Goal: Navigation & Orientation: Find specific page/section

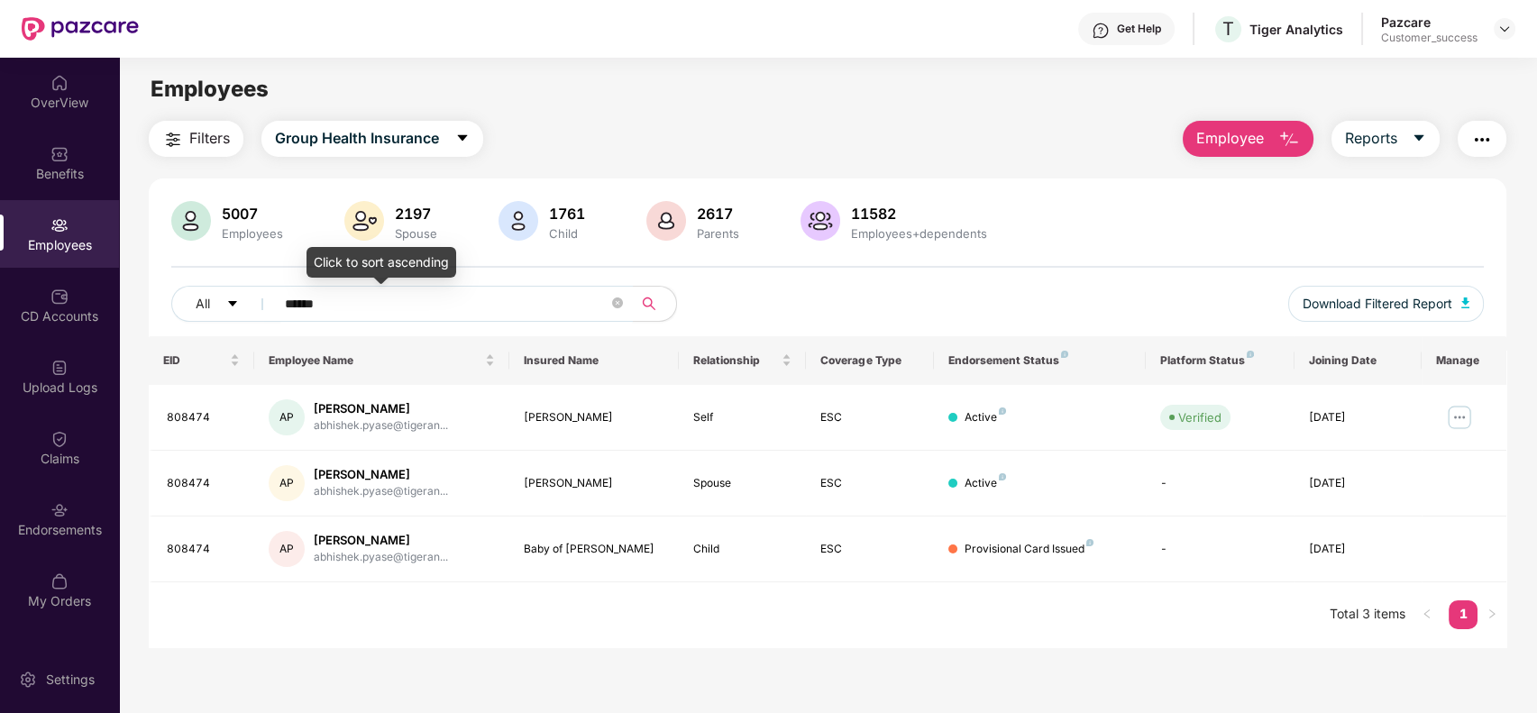
scroll to position [58, 0]
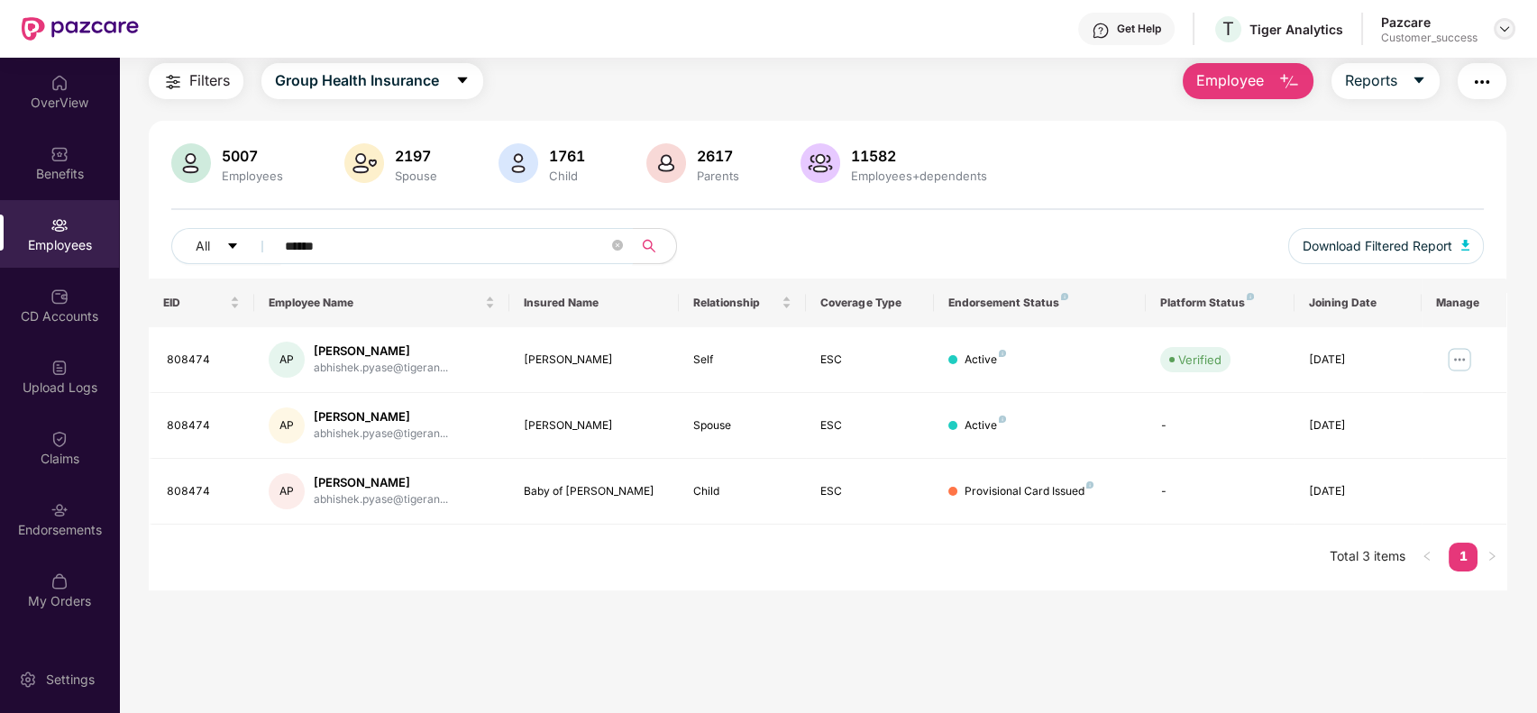
click at [1493, 32] on div at bounding box center [1504, 29] width 22 height 22
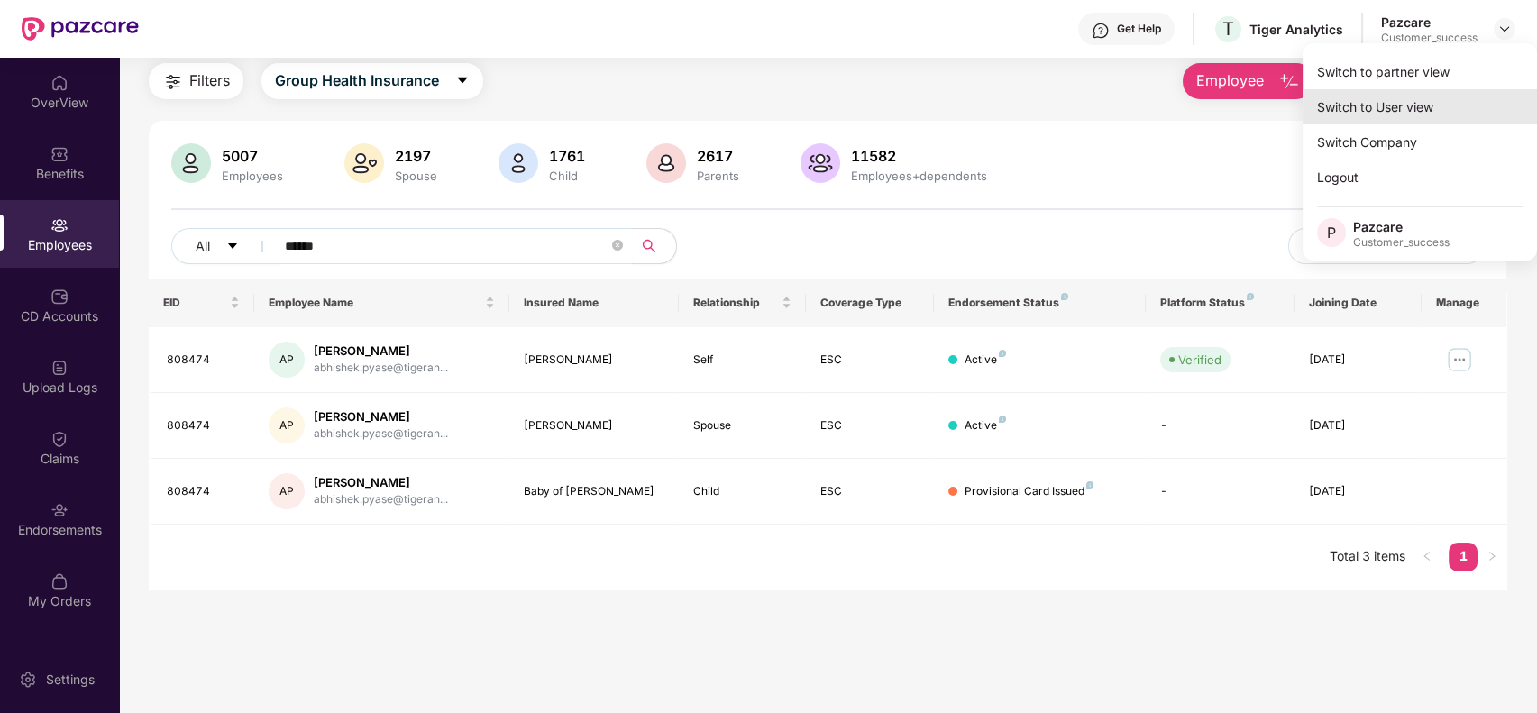
click at [1452, 90] on div "Switch to User view" at bounding box center [1419, 106] width 234 height 35
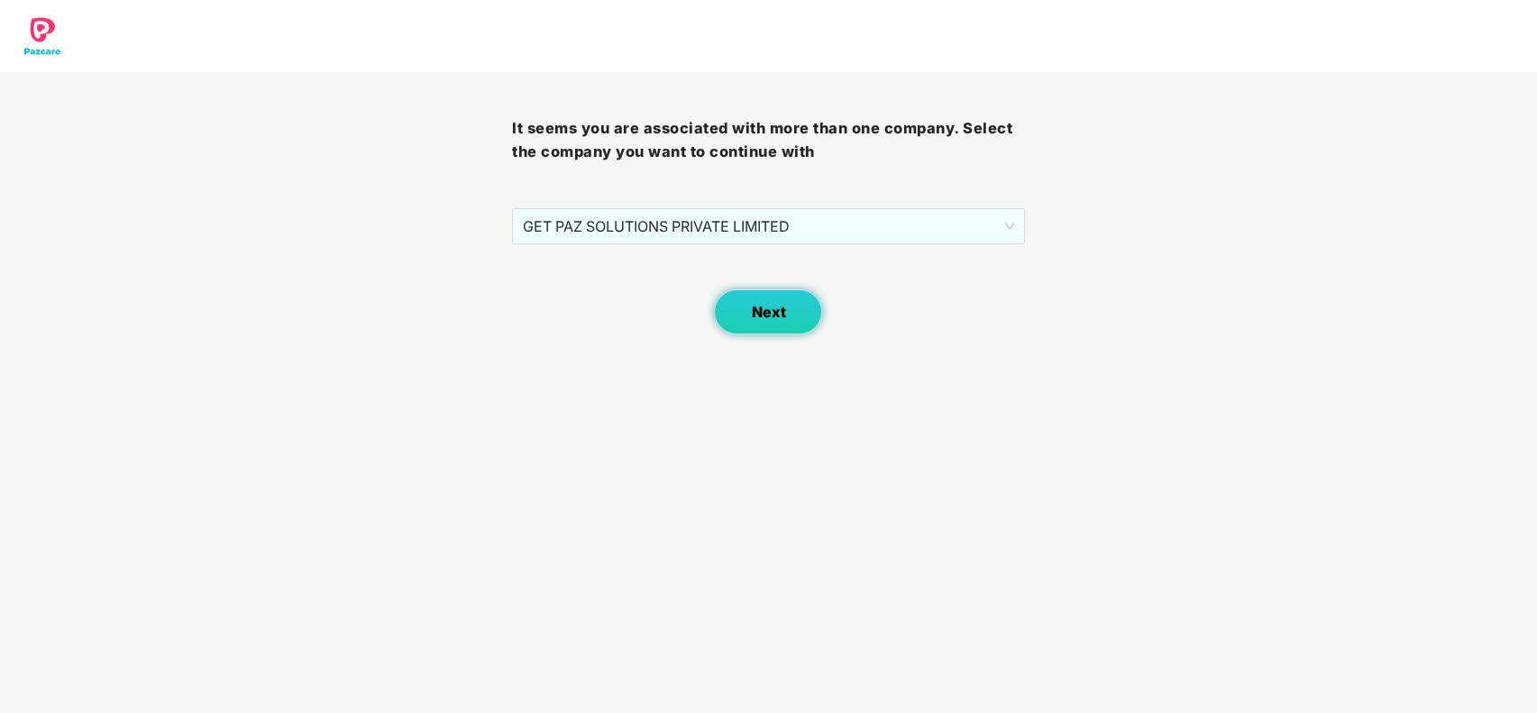
click at [750, 325] on button "Next" at bounding box center [768, 311] width 108 height 45
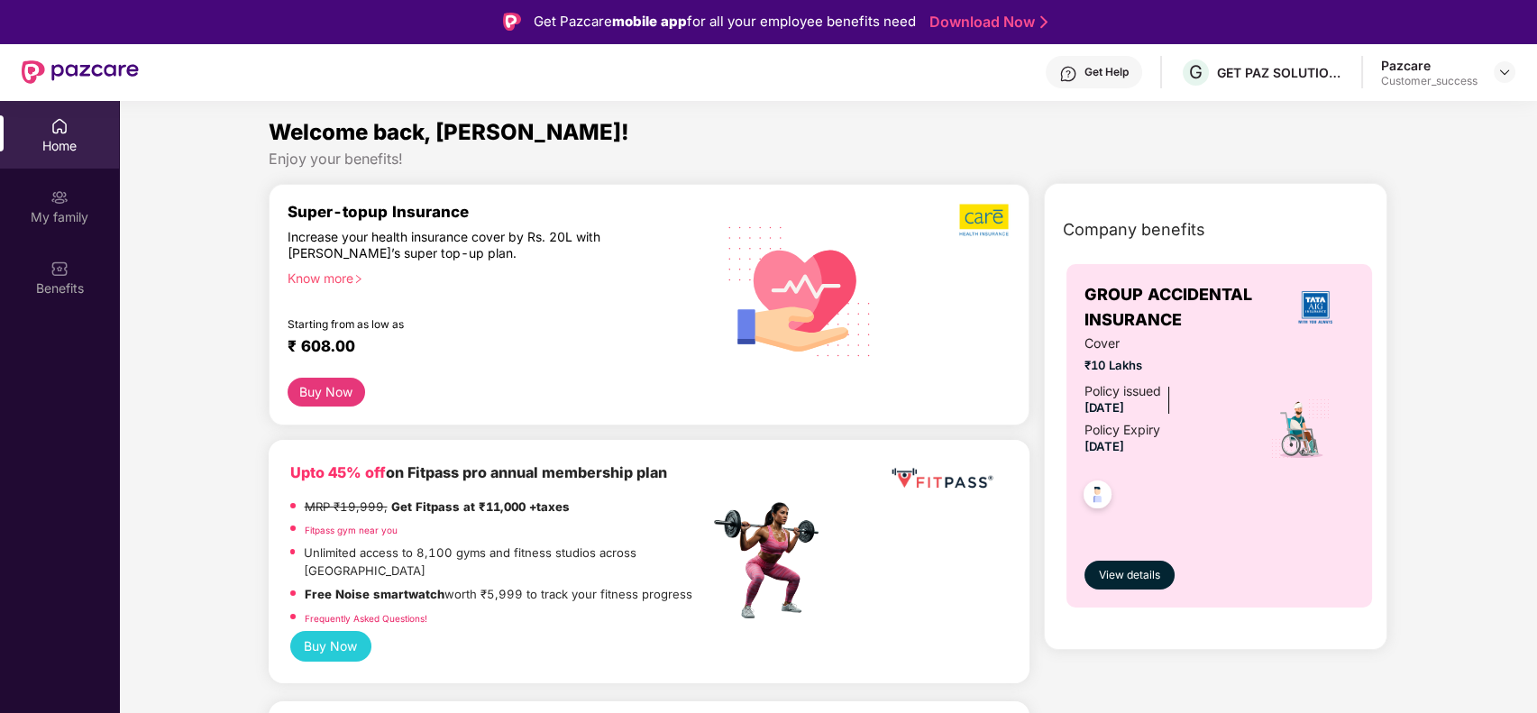
click at [1101, 62] on div "Get Help" at bounding box center [1094, 72] width 96 height 32
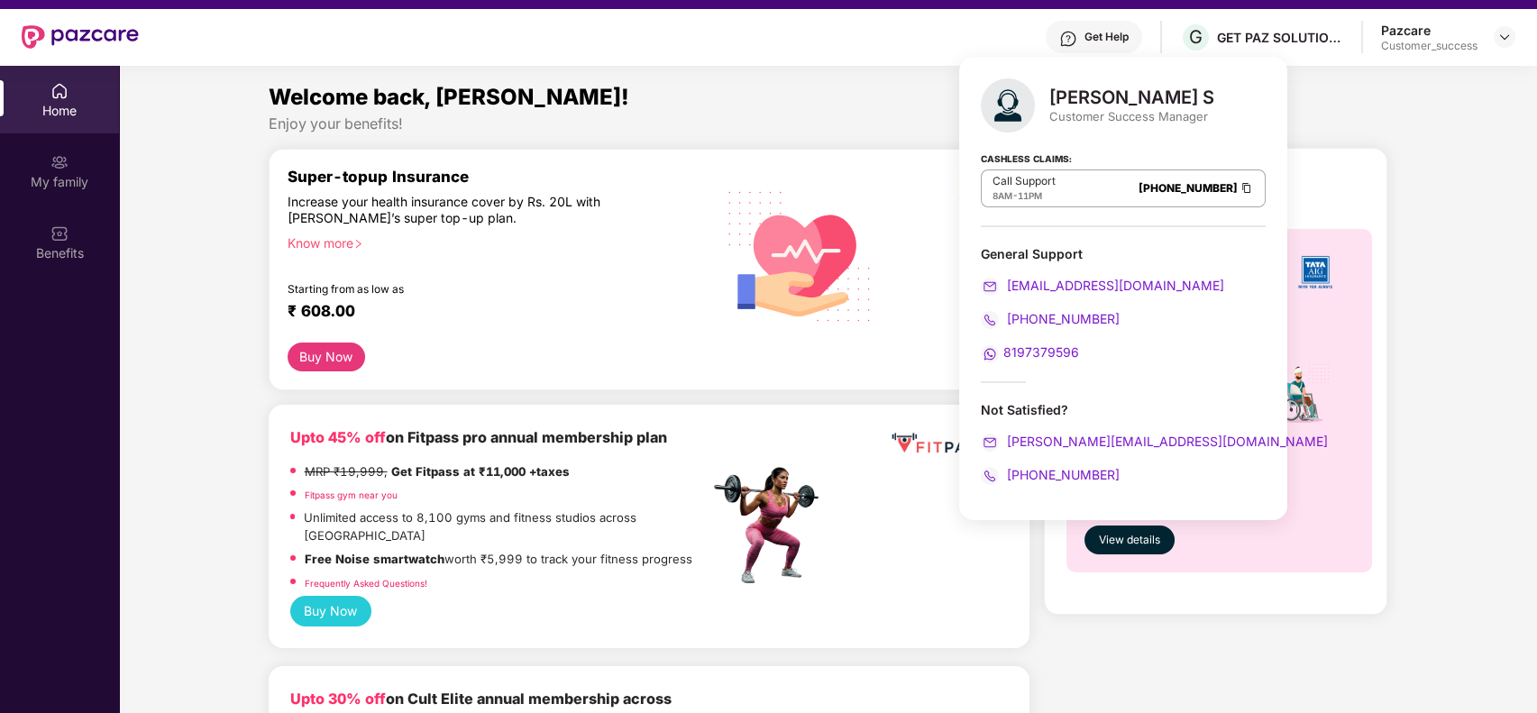
scroll to position [36, 0]
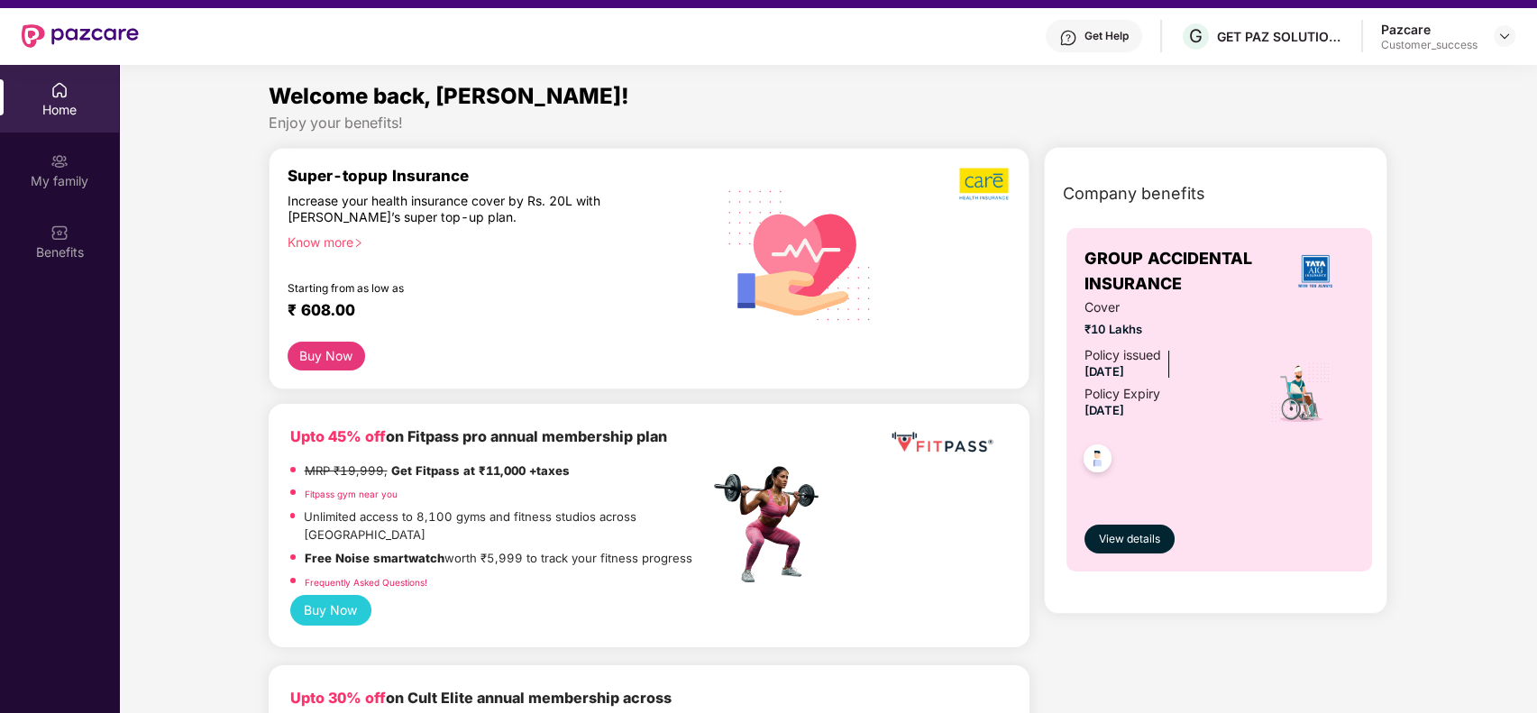
click at [735, 111] on div "Welcome back, [PERSON_NAME]!" at bounding box center [828, 96] width 1119 height 34
